Goal: Navigation & Orientation: Find specific page/section

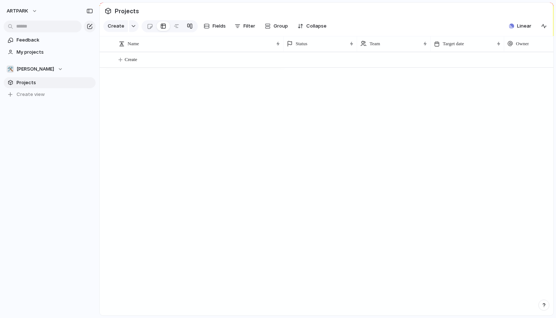
click at [185, 27] on link at bounding box center [189, 26] width 13 height 12
click at [161, 27] on div at bounding box center [163, 26] width 6 height 12
click at [145, 27] on link at bounding box center [150, 26] width 14 height 12
click at [179, 28] on link at bounding box center [176, 26] width 13 height 12
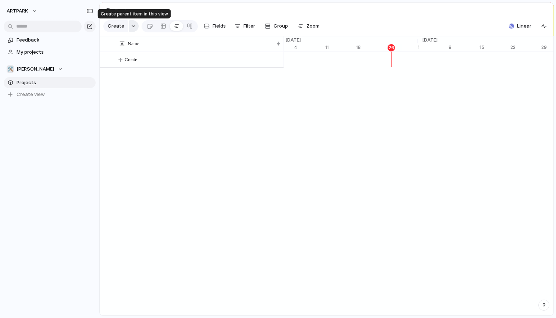
click at [131, 28] on button "button" at bounding box center [134, 26] width 10 height 12
